Goal: Task Accomplishment & Management: Use online tool/utility

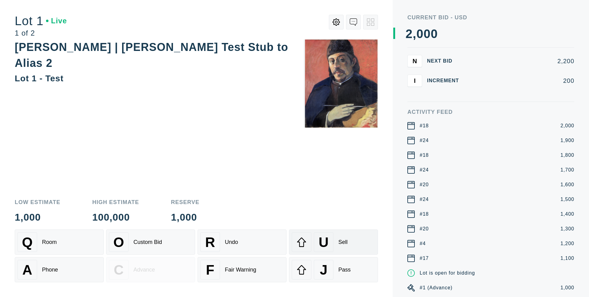
click at [354, 244] on div "U Sell" at bounding box center [333, 242] width 83 height 20
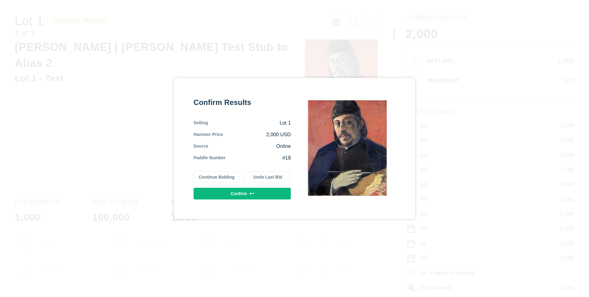
click at [255, 193] on button "Confirm" at bounding box center [242, 194] width 97 height 12
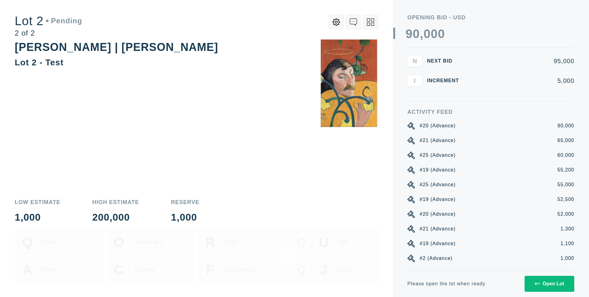
click at [563, 284] on div "Open Lot" at bounding box center [549, 284] width 29 height 6
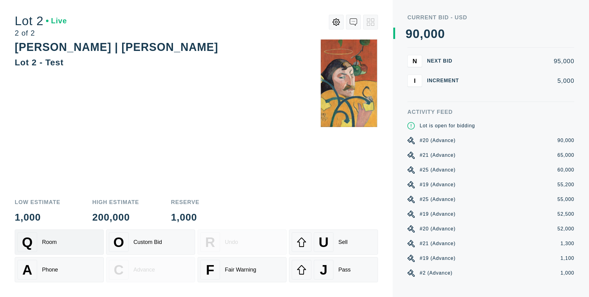
click at [40, 251] on div "Q Room" at bounding box center [58, 242] width 83 height 20
click at [52, 278] on div "A Phone" at bounding box center [58, 270] width 83 height 20
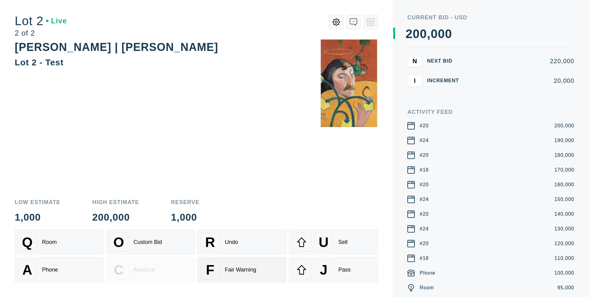
click at [237, 267] on div "Fair Warning" at bounding box center [240, 270] width 31 height 6
click at [261, 238] on div "R Undo" at bounding box center [241, 242] width 83 height 20
click at [64, 249] on div "Q Room" at bounding box center [58, 242] width 83 height 20
click at [330, 237] on div "U" at bounding box center [324, 242] width 20 height 20
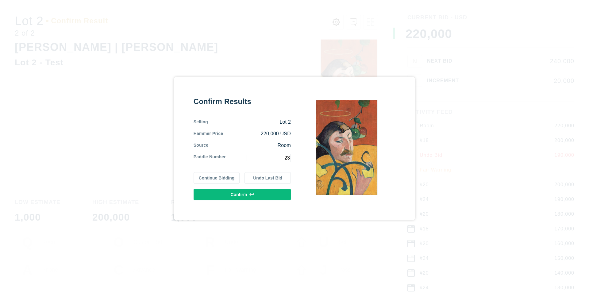
type input "23"
click at [233, 194] on button "Confirm" at bounding box center [242, 195] width 97 height 12
